Goal: Book appointment/travel/reservation

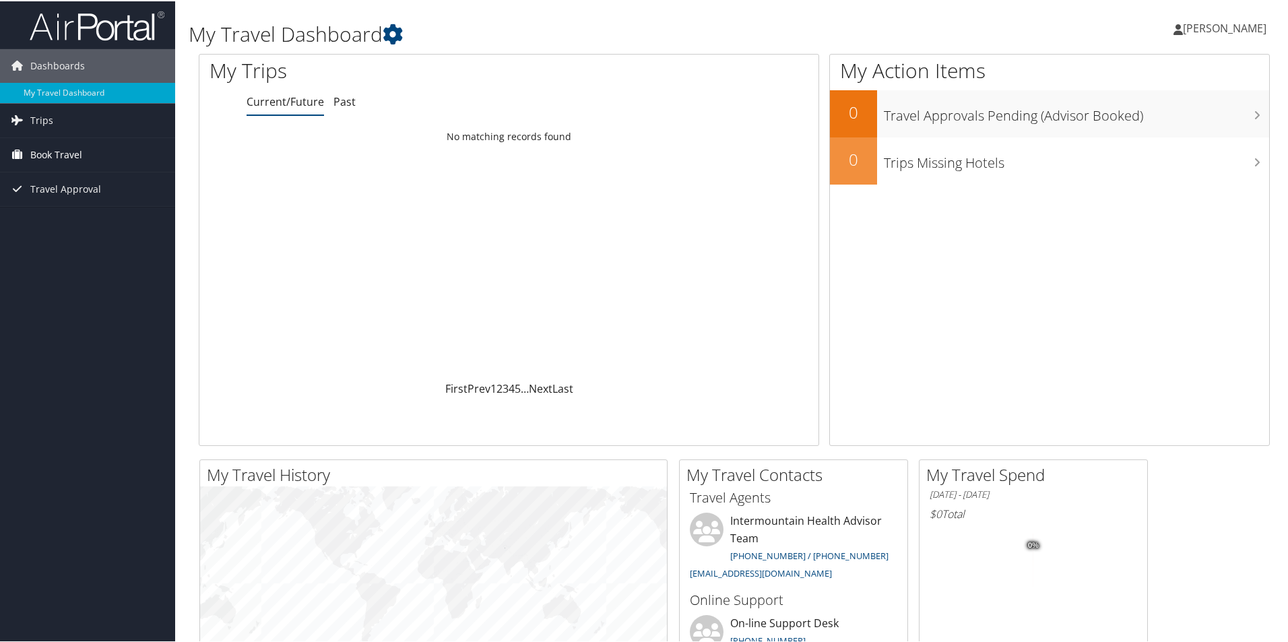
click at [46, 149] on span "Book Travel" at bounding box center [56, 154] width 52 height 34
click at [56, 224] on link "Book/Manage Online Trips" at bounding box center [87, 221] width 175 height 20
click at [65, 220] on link "Book/Manage Online Trips" at bounding box center [87, 221] width 175 height 20
click at [1190, 25] on span "[PERSON_NAME]" at bounding box center [1225, 27] width 84 height 15
click at [658, 240] on div "Loading... No matching records found" at bounding box center [508, 251] width 619 height 256
